Goal: Task Accomplishment & Management: Manage account settings

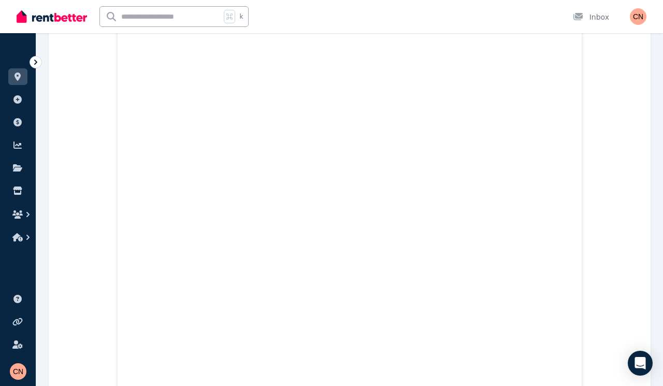
scroll to position [326, 0]
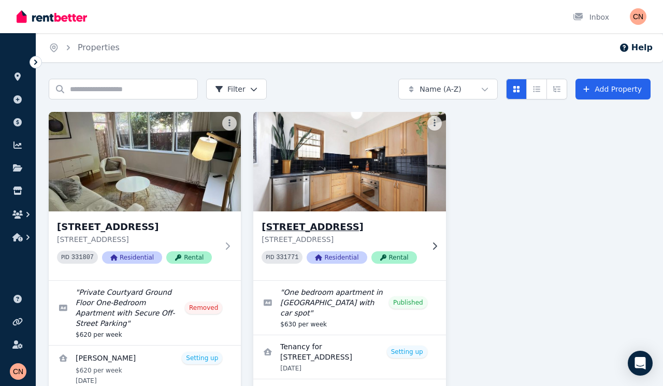
click at [376, 183] on img at bounding box center [350, 161] width 202 height 105
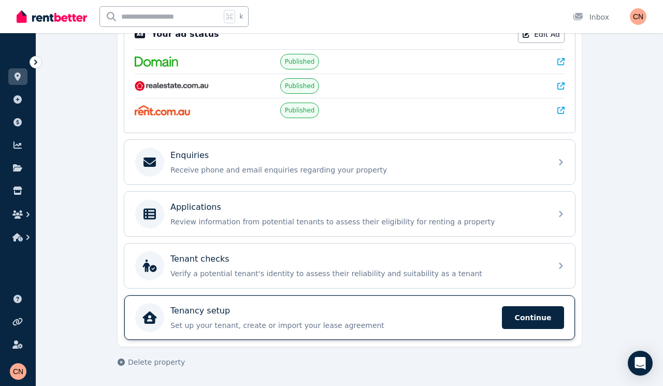
scroll to position [231, 0]
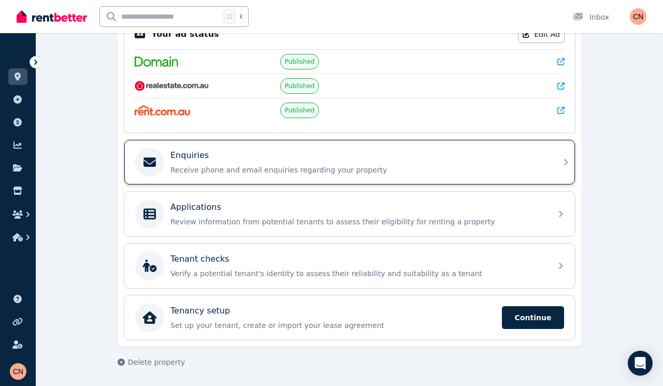
click at [372, 163] on div "Enquiries Receive phone and email enquiries regarding your property" at bounding box center [357, 162] width 375 height 26
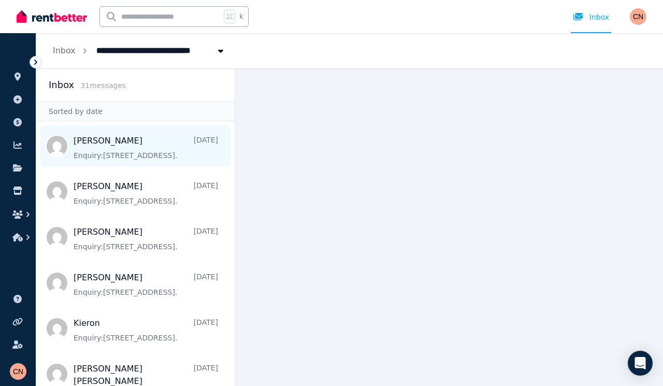
click at [128, 149] on span "Message list" at bounding box center [135, 145] width 198 height 41
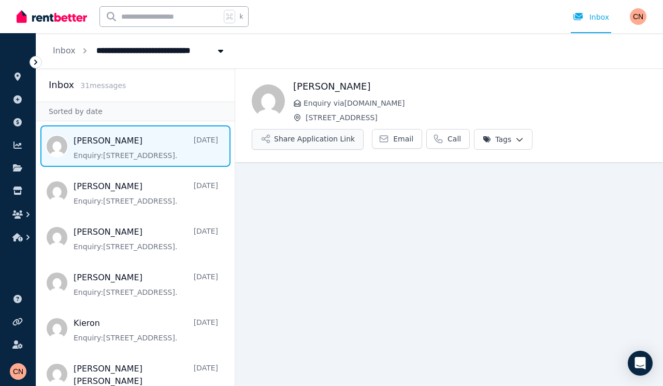
click at [319, 134] on button "Share Application Link" at bounding box center [308, 139] width 112 height 21
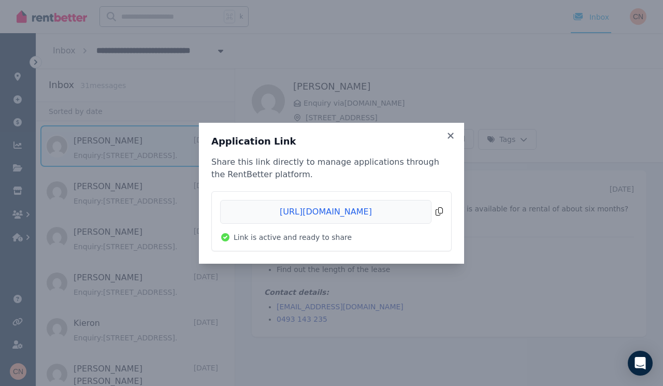
click at [437, 212] on span "Copied!" at bounding box center [331, 212] width 223 height 24
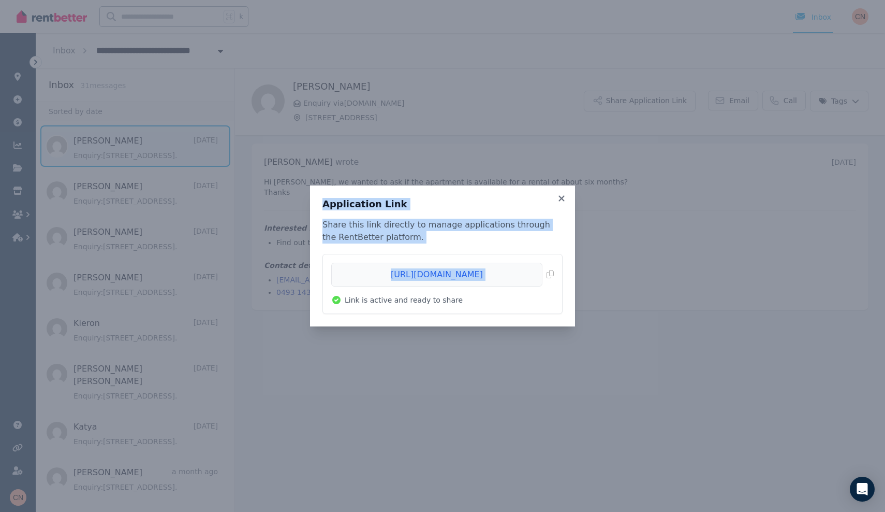
drag, startPoint x: 426, startPoint y: 348, endPoint x: 425, endPoint y: 422, distance: 74.1
click at [425, 385] on div "Application Link Share this link directly to manage applications through the Re…" at bounding box center [442, 256] width 885 height 512
drag, startPoint x: 348, startPoint y: 300, endPoint x: 251, endPoint y: 170, distance: 162.4
click at [265, 181] on div "Application Link Share this link directly to manage applications through the Re…" at bounding box center [442, 256] width 885 height 512
